Goal: Task Accomplishment & Management: Manage account settings

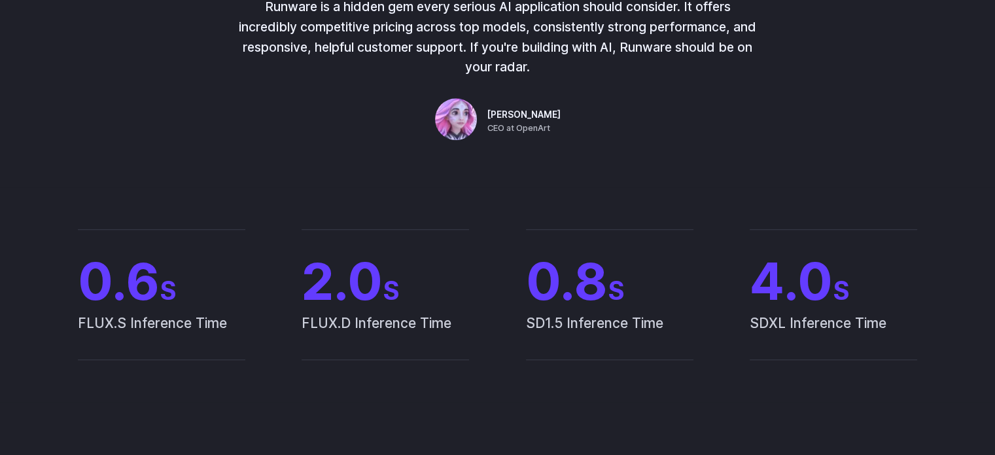
scroll to position [1047, 0]
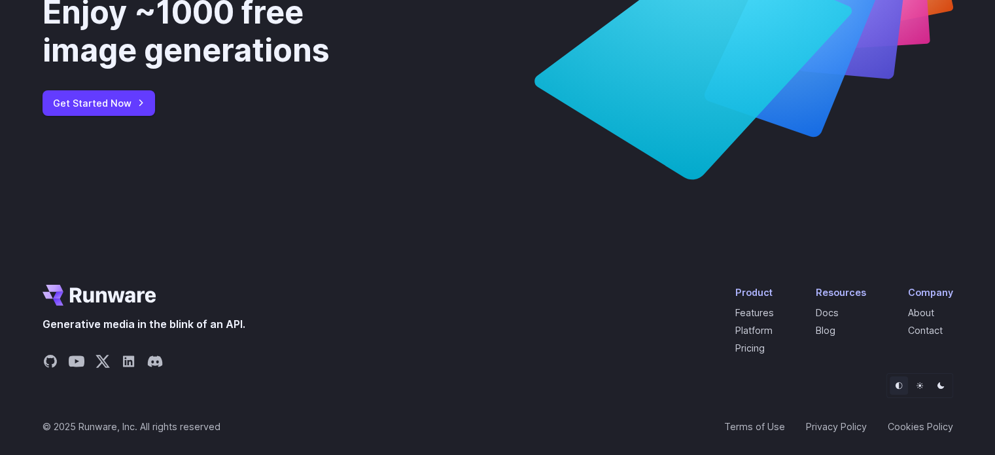
scroll to position [4958, 0]
click at [758, 344] on link "Pricing" at bounding box center [750, 347] width 29 height 11
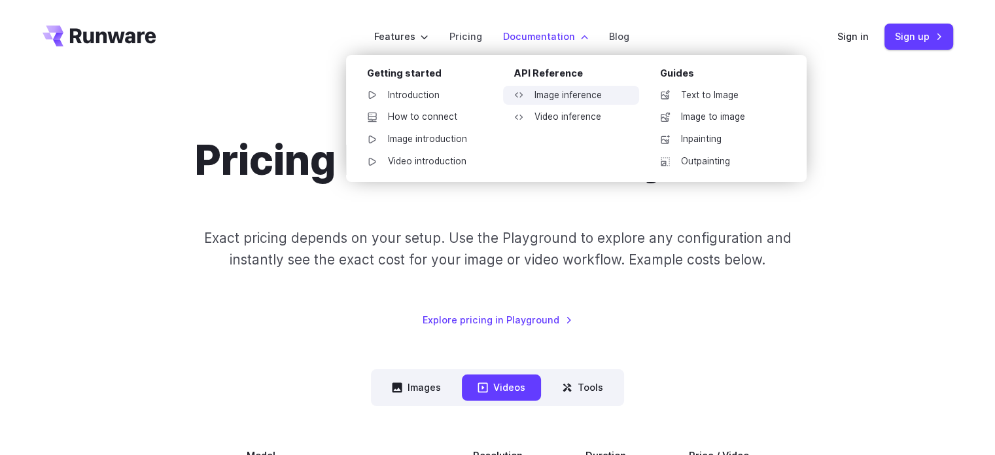
click at [577, 93] on link "Image inference" at bounding box center [571, 96] width 136 height 20
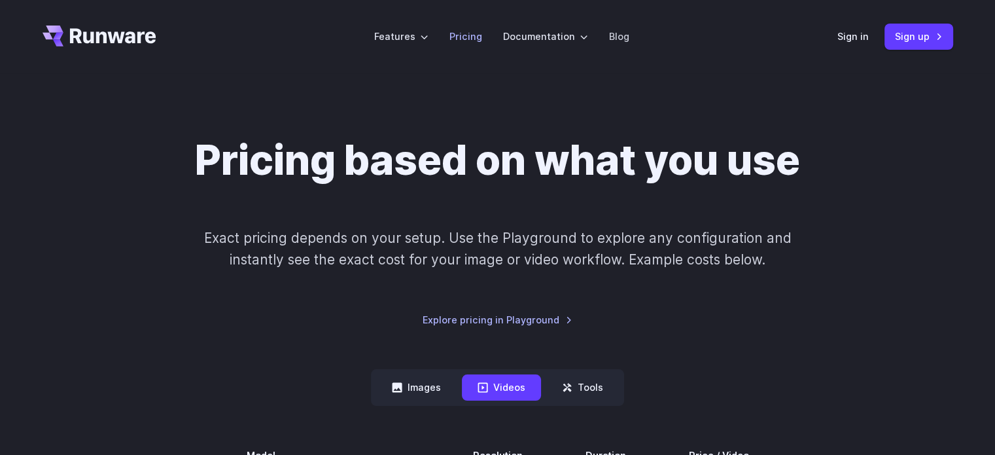
click at [467, 32] on link "Pricing" at bounding box center [466, 36] width 33 height 15
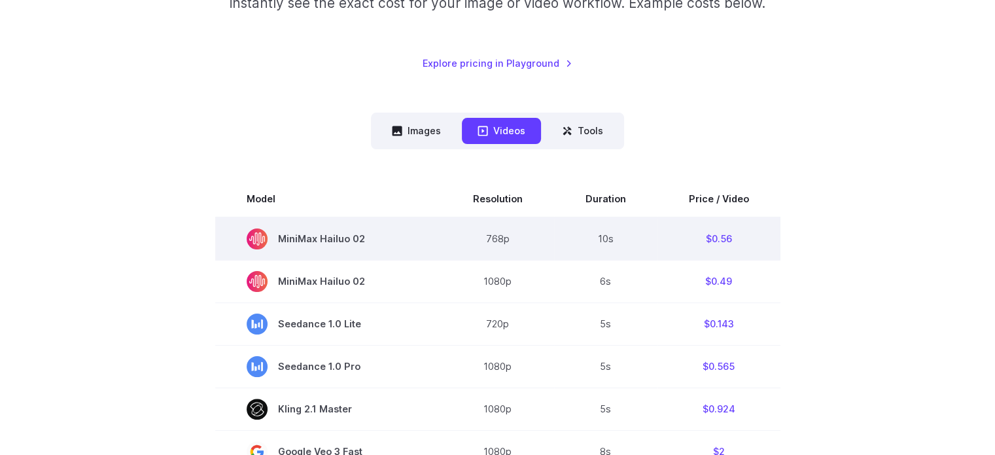
scroll to position [262, 0]
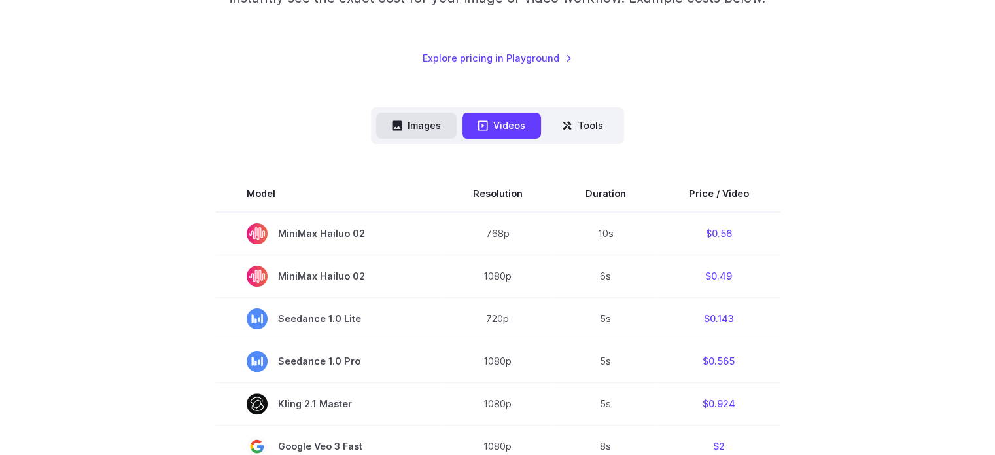
click at [411, 122] on button "Images" at bounding box center [416, 126] width 80 height 26
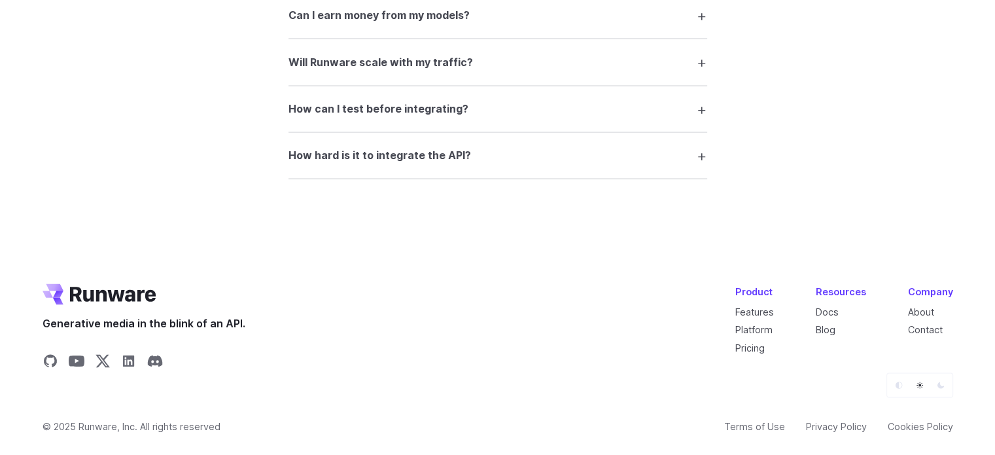
scroll to position [2529, 0]
click at [410, 156] on h3 "How hard is it to integrate the API?" at bounding box center [380, 155] width 183 height 17
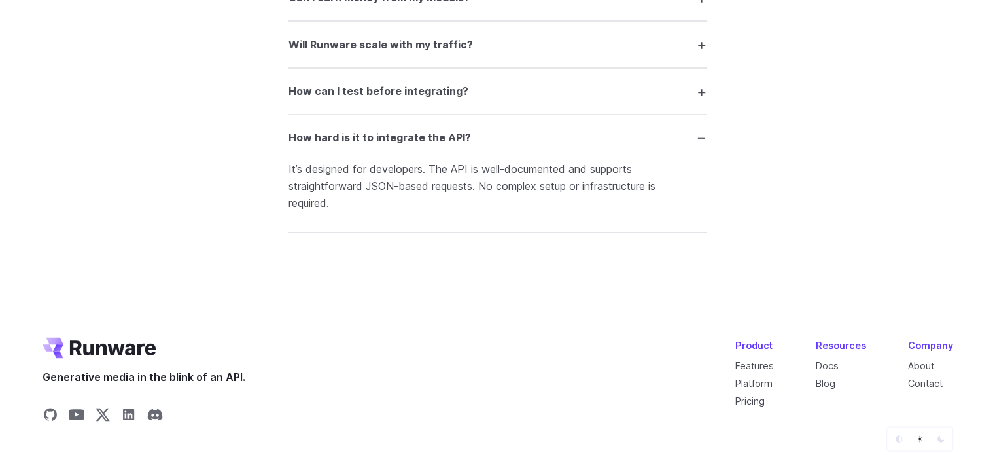
click at [397, 147] on h3 "How hard is it to integrate the API?" at bounding box center [380, 138] width 183 height 17
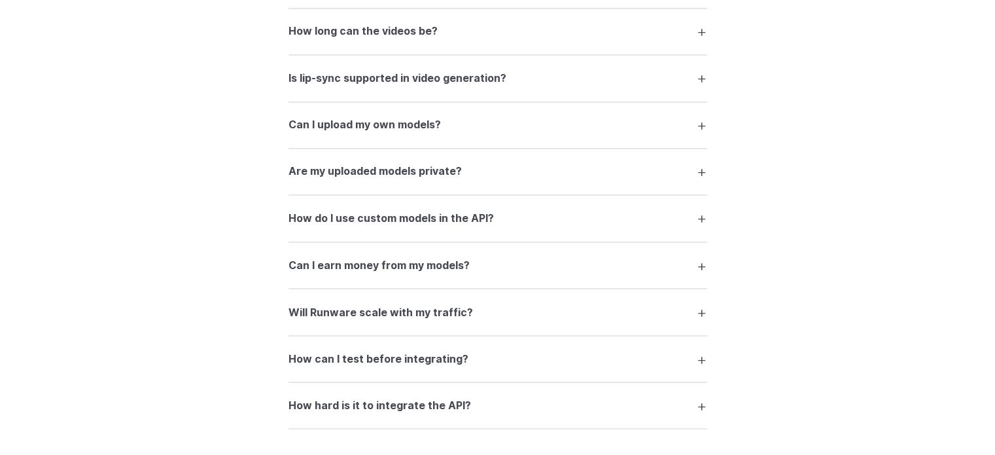
scroll to position [0, 0]
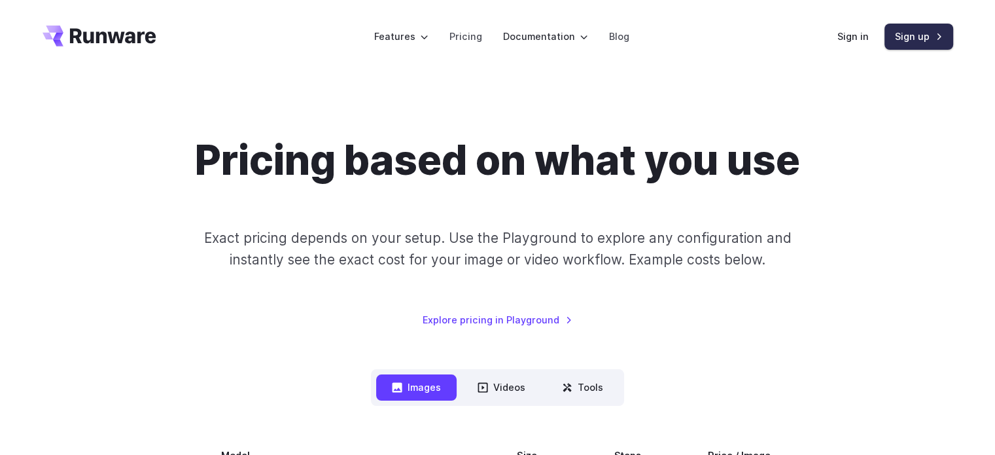
click at [911, 34] on link "Sign up" at bounding box center [919, 37] width 69 height 26
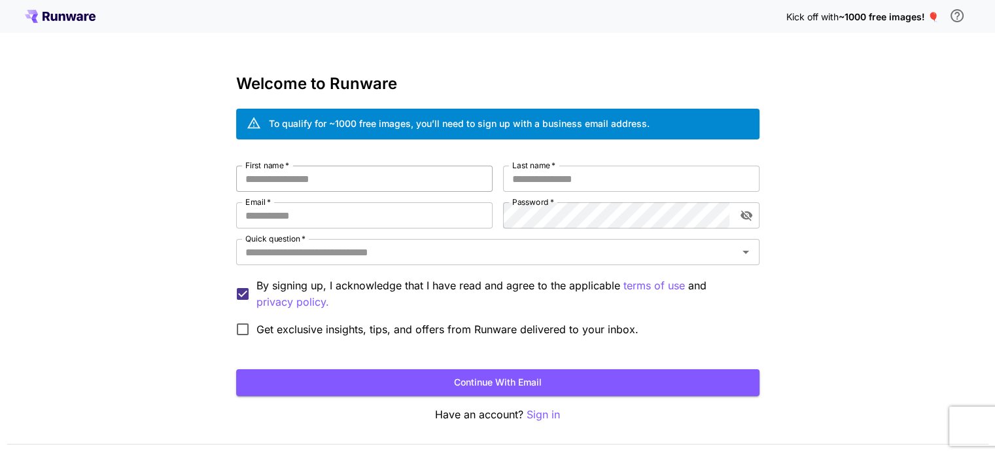
click at [317, 181] on input "First name   *" at bounding box center [364, 179] width 257 height 26
click at [323, 162] on div "Welcome to Runware To qualify for ~1000 free images, you’ll need to sign up wit…" at bounding box center [498, 249] width 524 height 348
click at [328, 180] on input "*" at bounding box center [364, 179] width 257 height 26
type input "*****"
click at [521, 182] on input "Last name   *" at bounding box center [631, 179] width 257 height 26
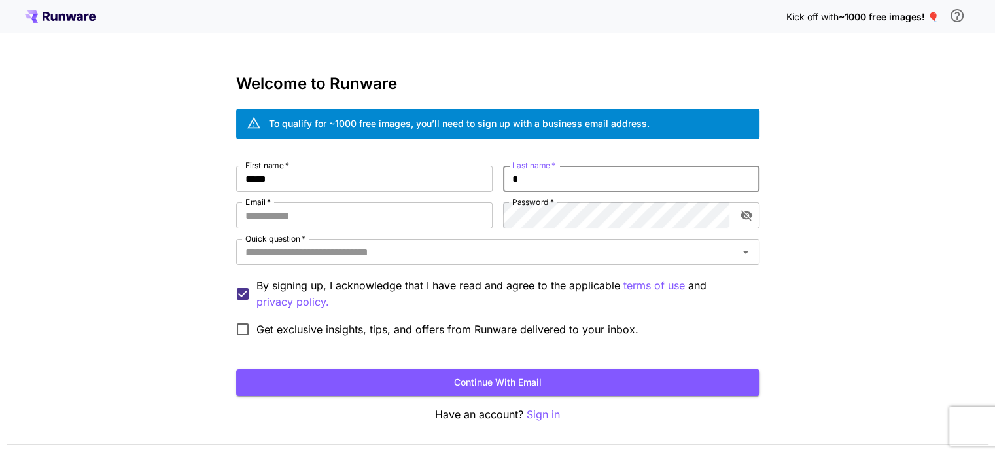
type input "*"
drag, startPoint x: 670, startPoint y: 167, endPoint x: 382, endPoint y: 215, distance: 291.9
click at [382, 215] on input "Email   *" at bounding box center [364, 215] width 257 height 26
type input "**********"
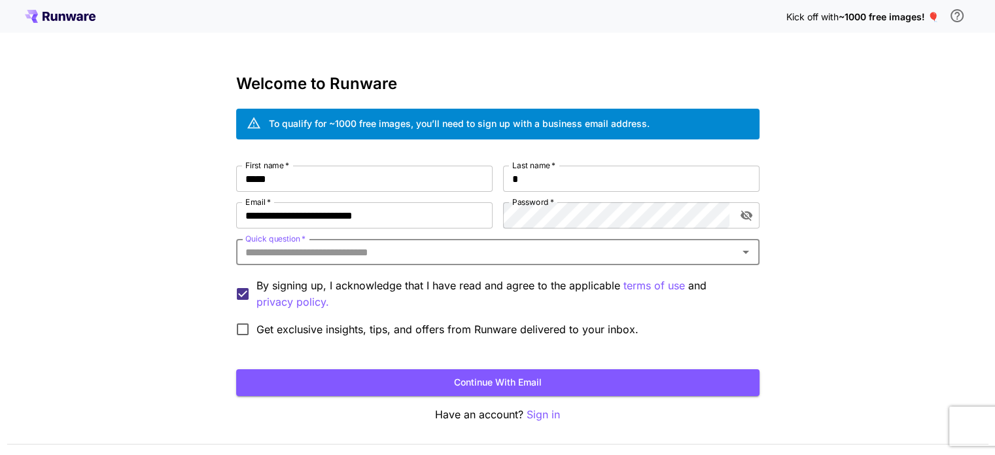
click at [380, 241] on div "Quick question   *" at bounding box center [498, 252] width 524 height 26
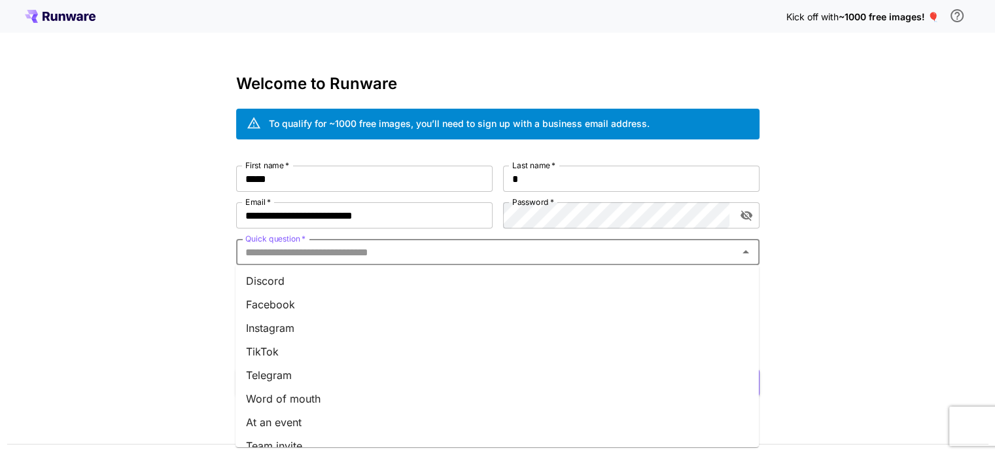
scroll to position [181, 0]
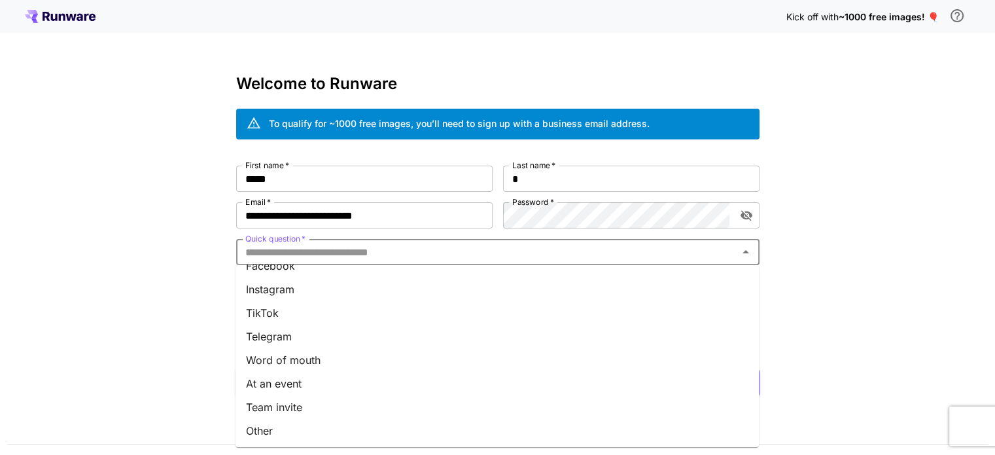
click at [270, 406] on li "Team invite" at bounding box center [498, 407] width 524 height 24
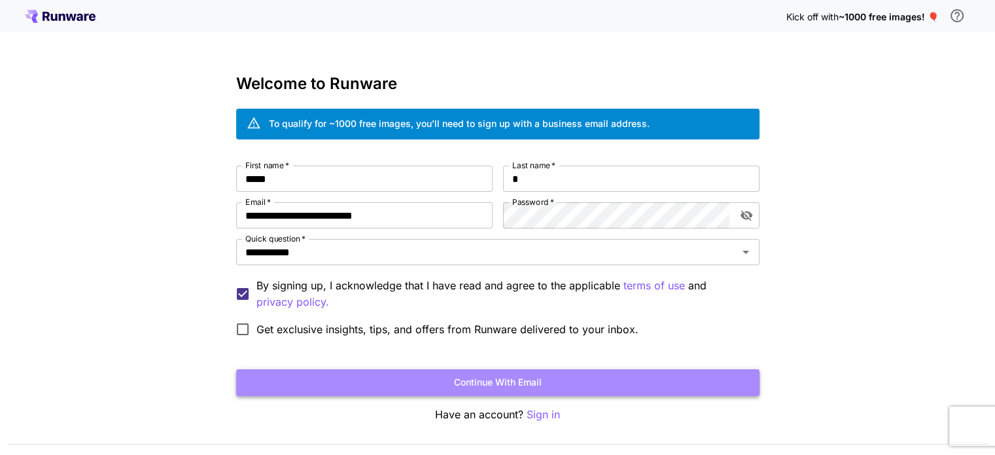
click at [340, 384] on button "Continue with email" at bounding box center [498, 382] width 524 height 27
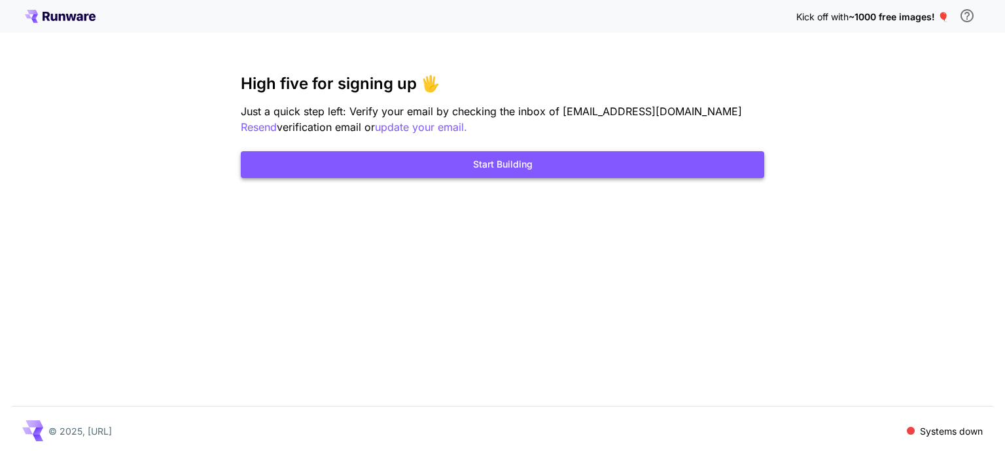
click at [576, 175] on button "Start Building" at bounding box center [503, 164] width 524 height 27
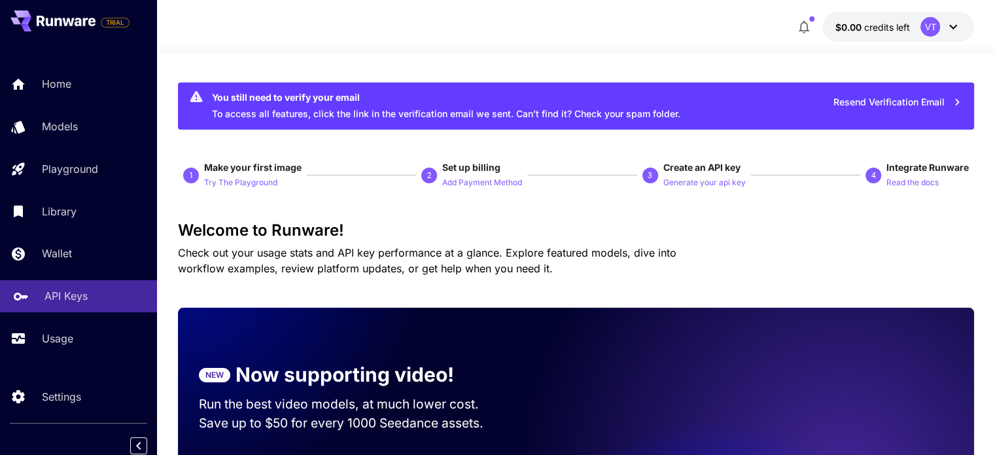
click at [60, 293] on p "API Keys" at bounding box center [65, 296] width 43 height 16
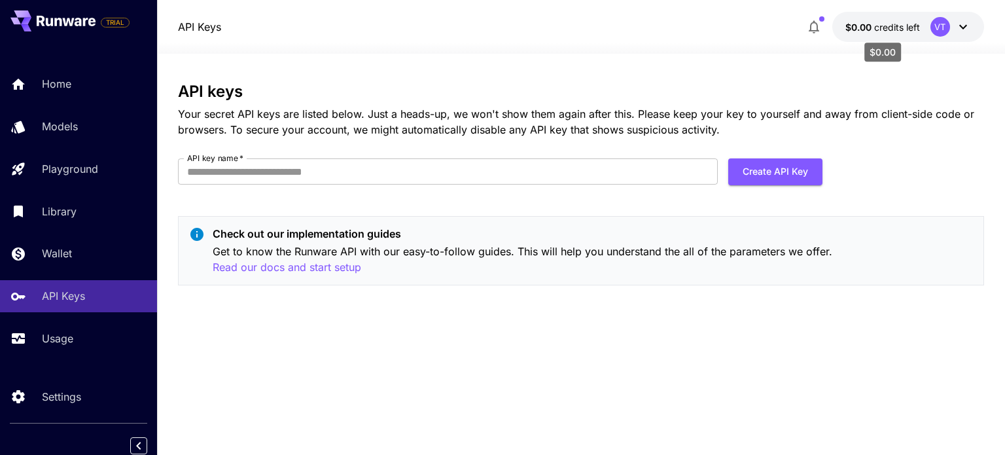
click at [908, 29] on span "credits left" at bounding box center [897, 27] width 46 height 11
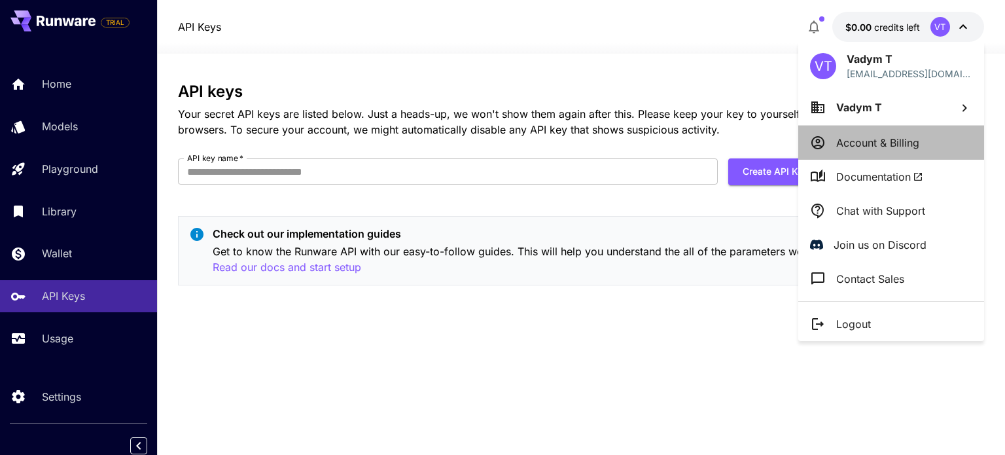
click at [900, 138] on p "Account & Billing" at bounding box center [877, 143] width 83 height 16
